Goal: Transaction & Acquisition: Purchase product/service

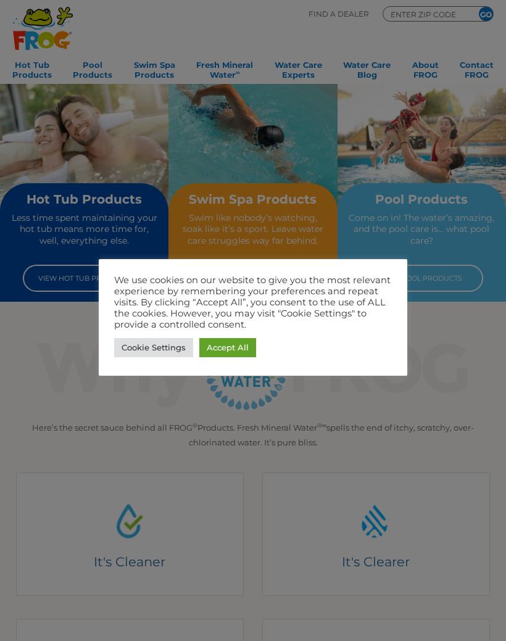
click at [237, 341] on link "Accept All" at bounding box center [227, 347] width 57 height 19
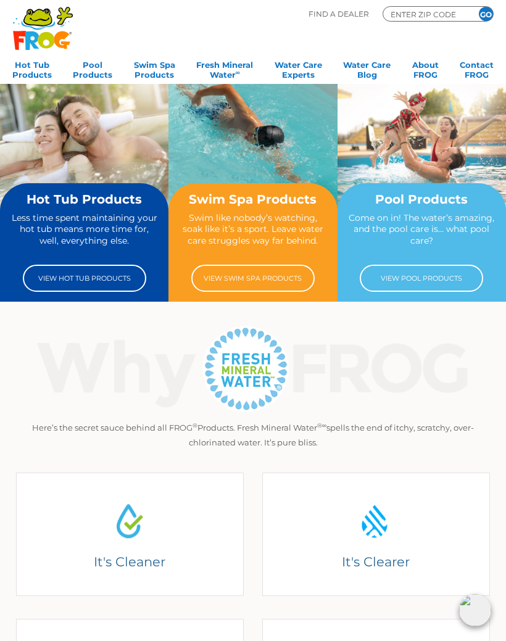
click at [100, 278] on link "View Hot Tub Products" at bounding box center [84, 278] width 123 height 27
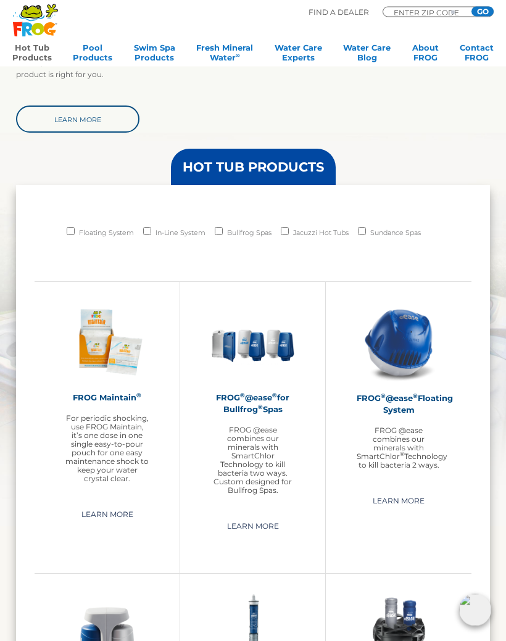
scroll to position [727, 0]
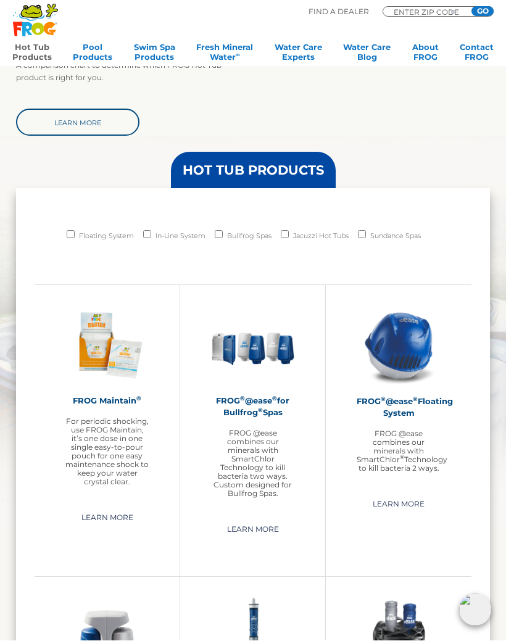
click at [112, 397] on h2 "FROG Maintain ®" at bounding box center [106, 401] width 83 height 12
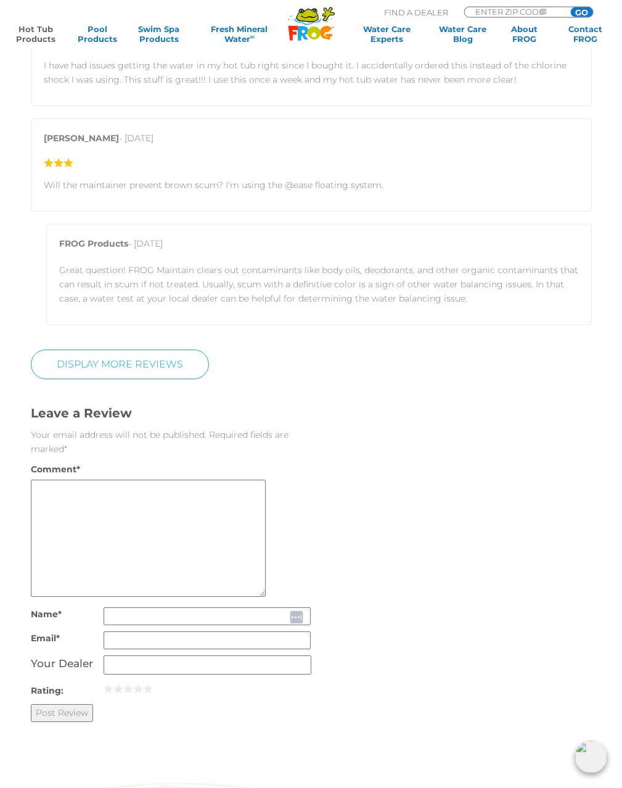
scroll to position [1942, 0]
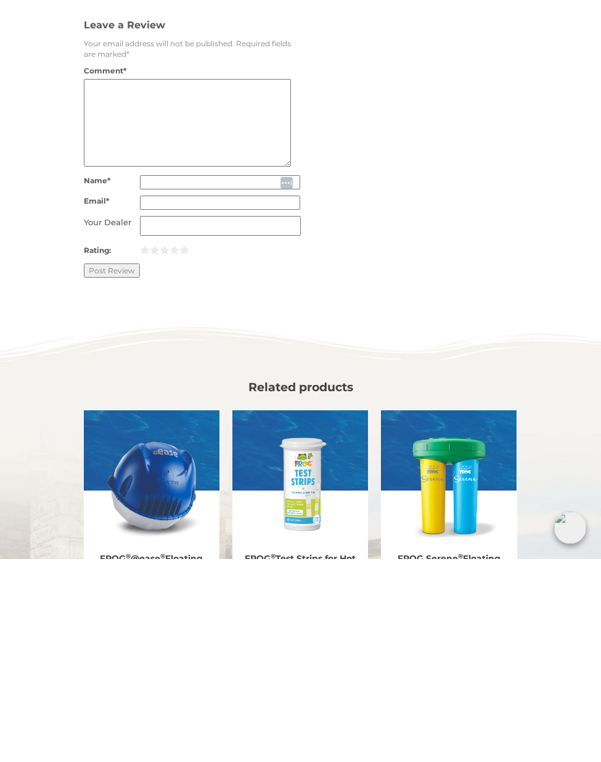
scroll to position [1800, 0]
